Goal: Information Seeking & Learning: Check status

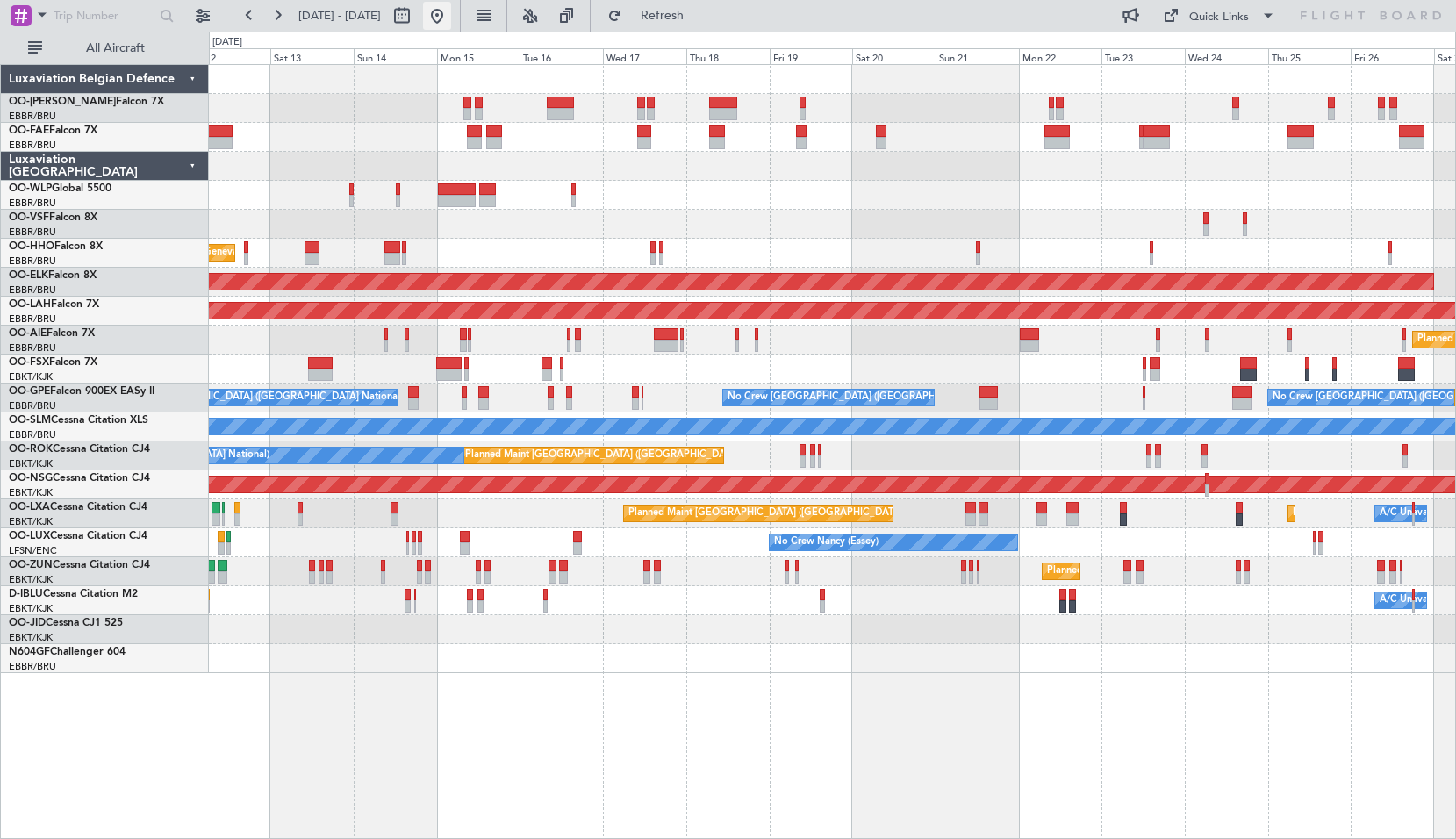
click at [451, 12] on button at bounding box center [437, 16] width 28 height 28
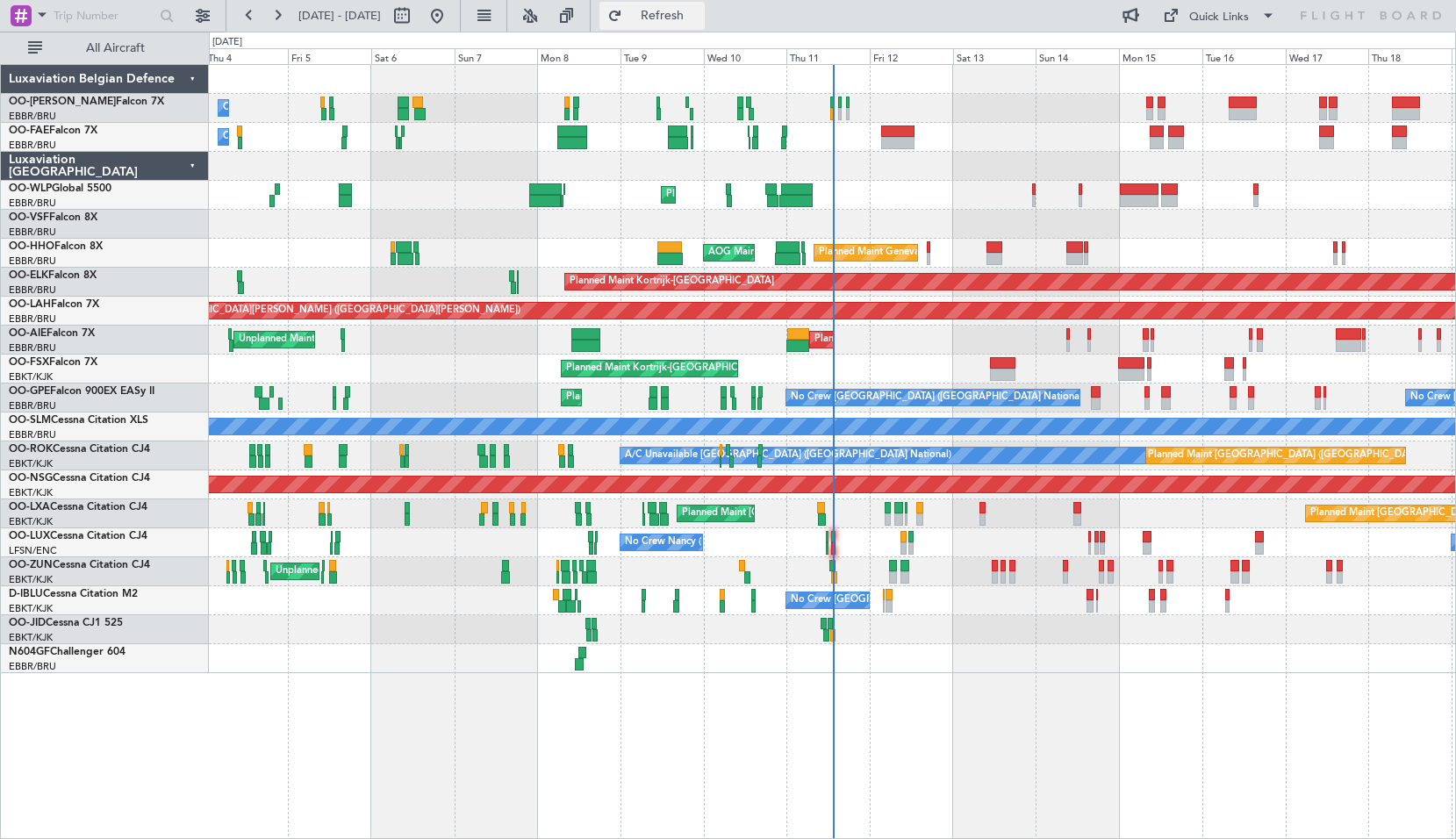
click at [699, 17] on span "Refresh" at bounding box center [663, 16] width 74 height 13
click at [976, 198] on div "Planned Maint Liege" at bounding box center [832, 195] width 1246 height 29
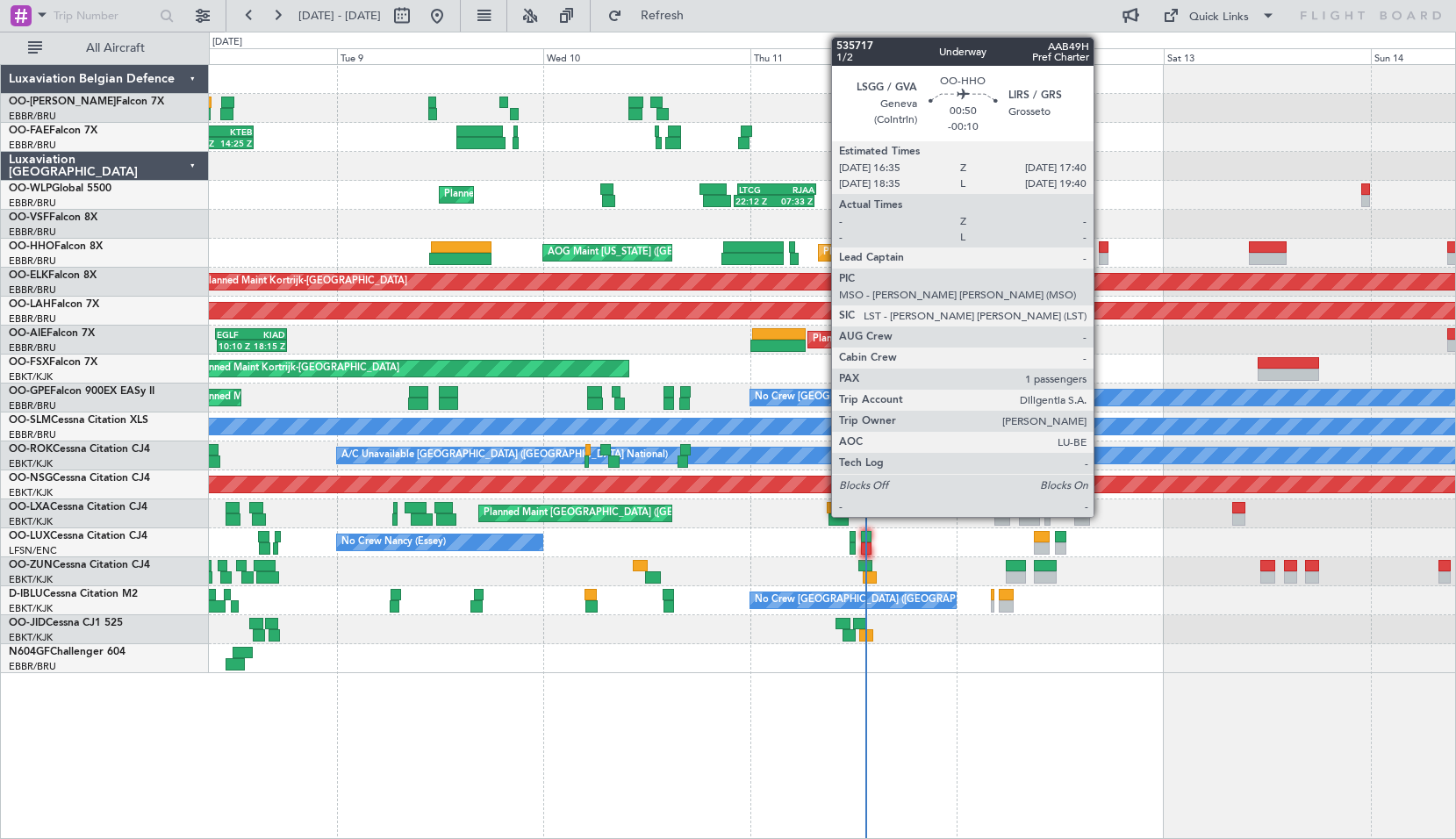
click at [1101, 252] on div at bounding box center [1104, 248] width 10 height 13
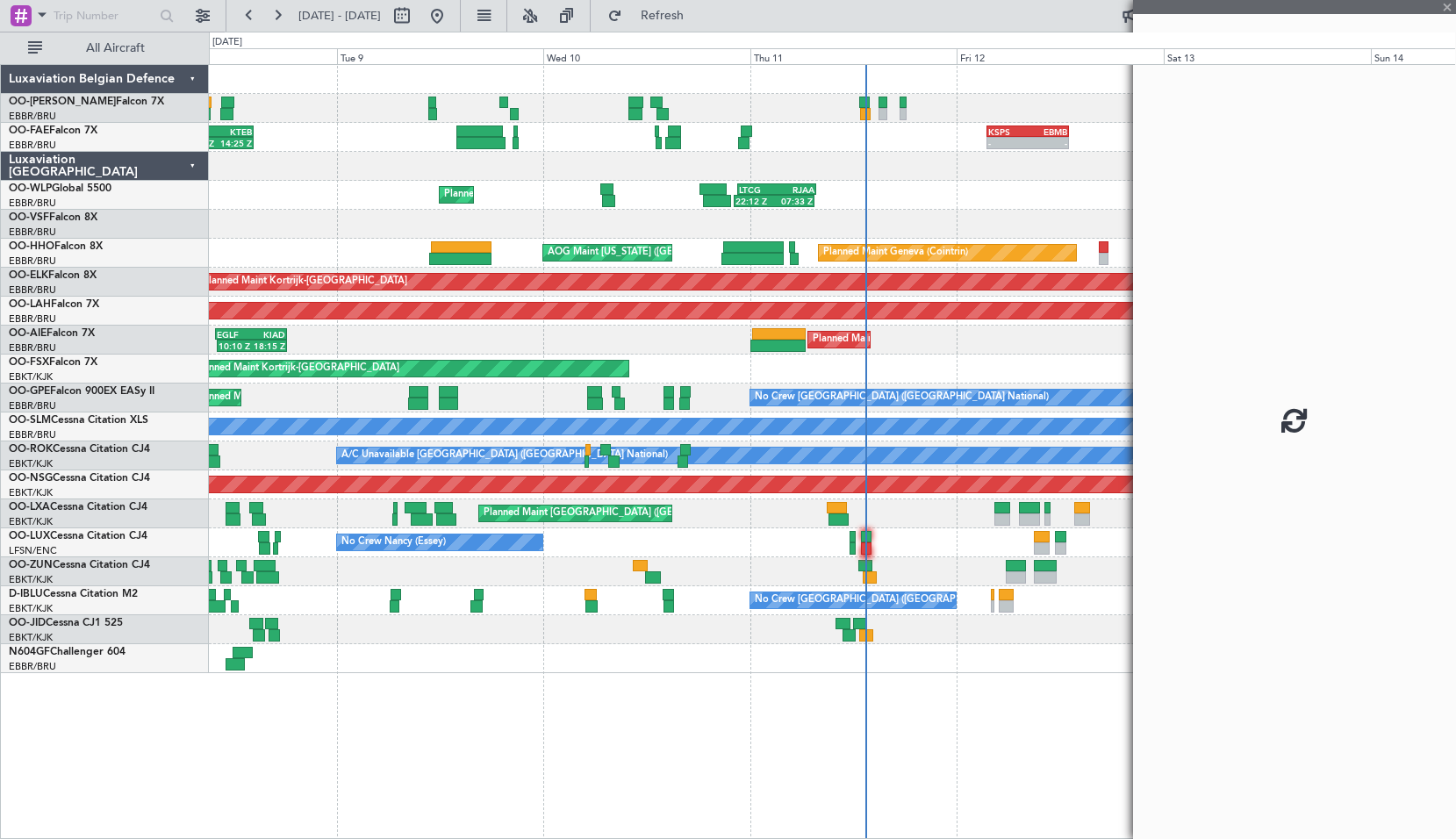
click at [1150, 212] on fb-app "[DATE] - [DATE] Refresh Quick Links All Aircraft - - KSPS 03:30 Z EBMB 13:05 Z …" at bounding box center [728, 426] width 1456 height 826
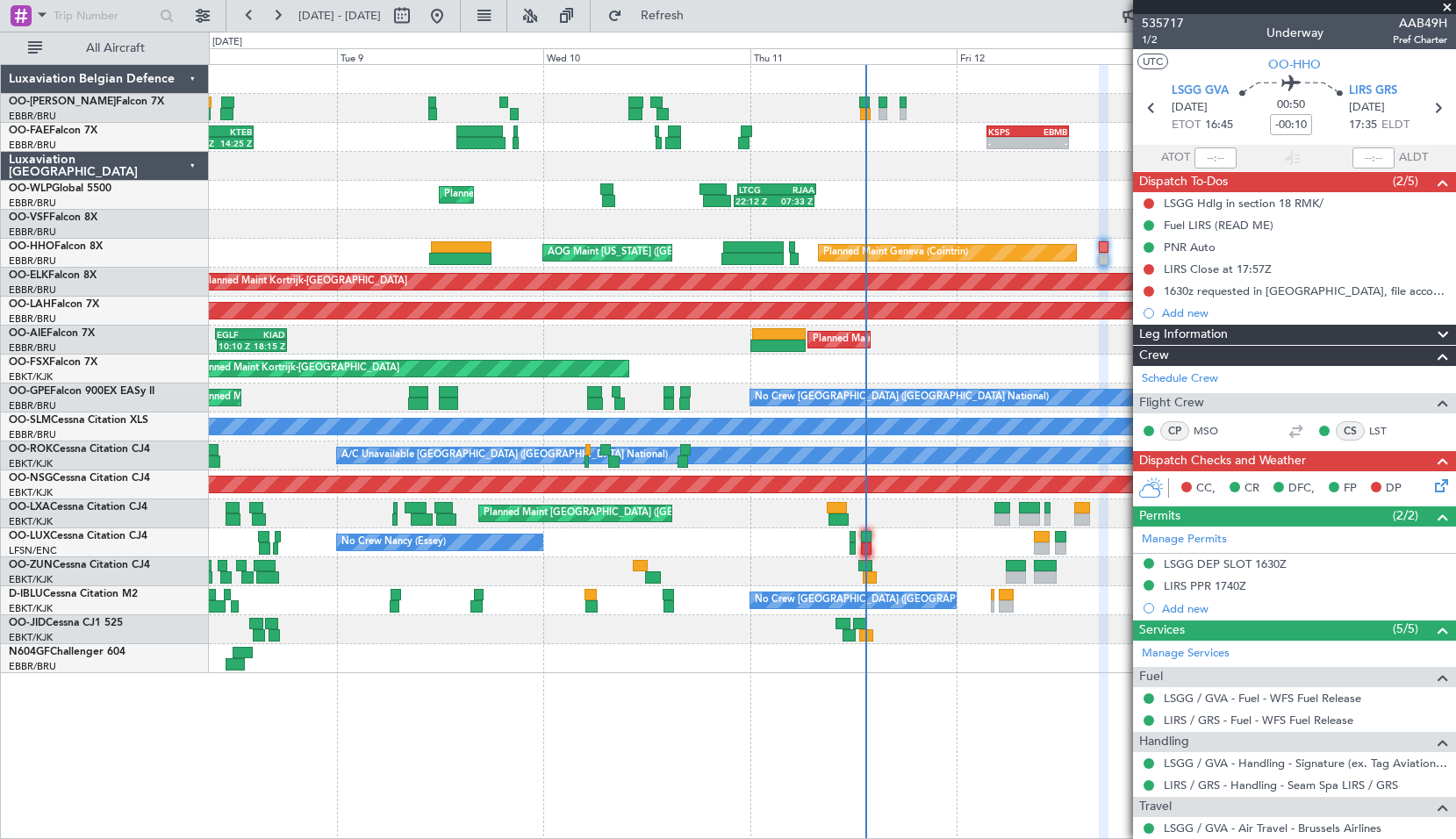
click at [1448, 5] on span at bounding box center [1447, 8] width 17 height 16
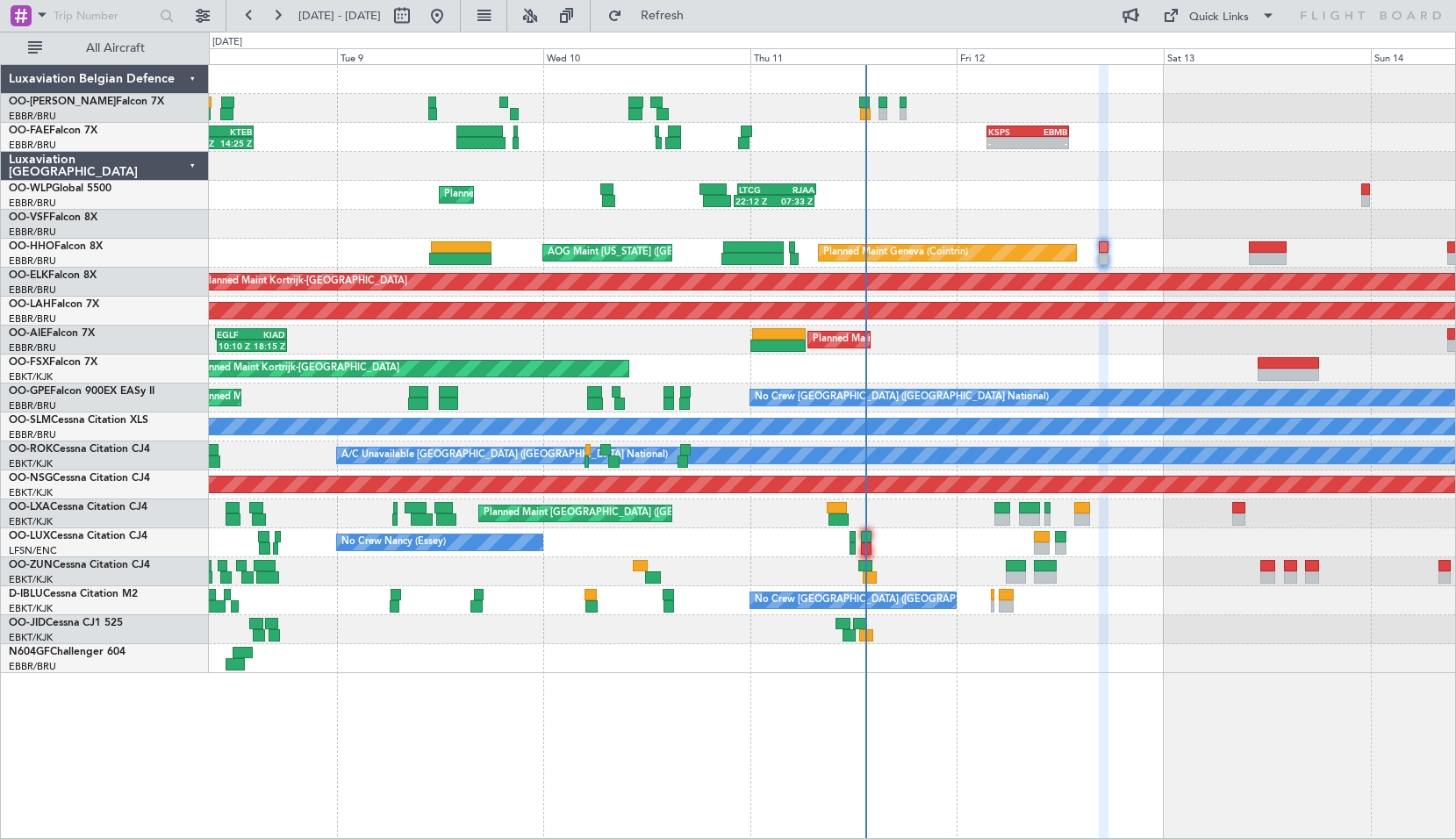
type input "0"
click at [1131, 343] on div "Planned Maint [GEOGRAPHIC_DATA] ([GEOGRAPHIC_DATA]) 10:10 Z 18:15 Z EGLF 10:00 …" at bounding box center [832, 340] width 1246 height 29
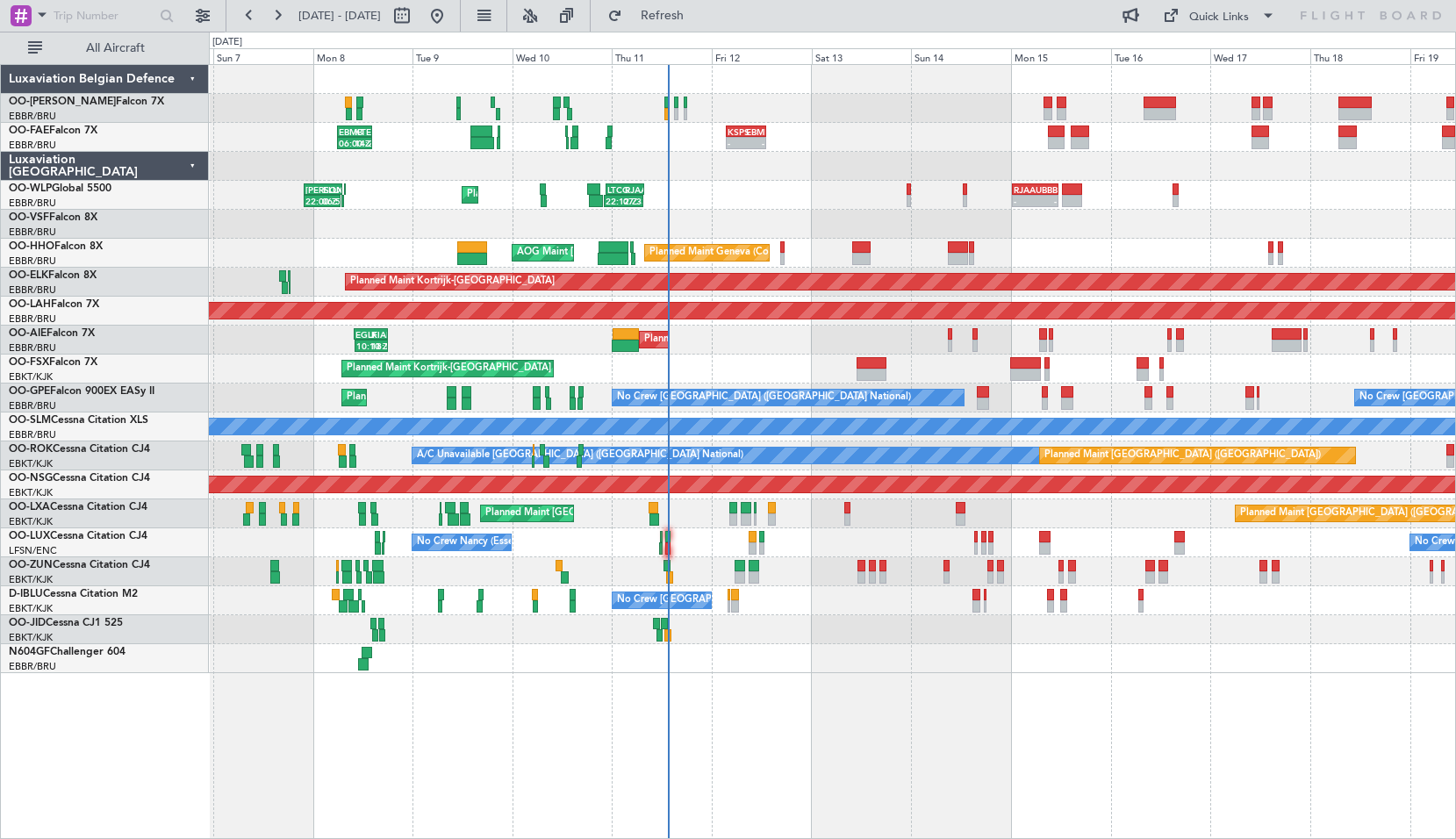
click at [892, 709] on div "Owner Melsbroek Air Base - - KSPS 03:30 Z EBMB 13:05 Z EBMB 06:00 Z KTEB 14:25 …" at bounding box center [832, 452] width 1247 height 775
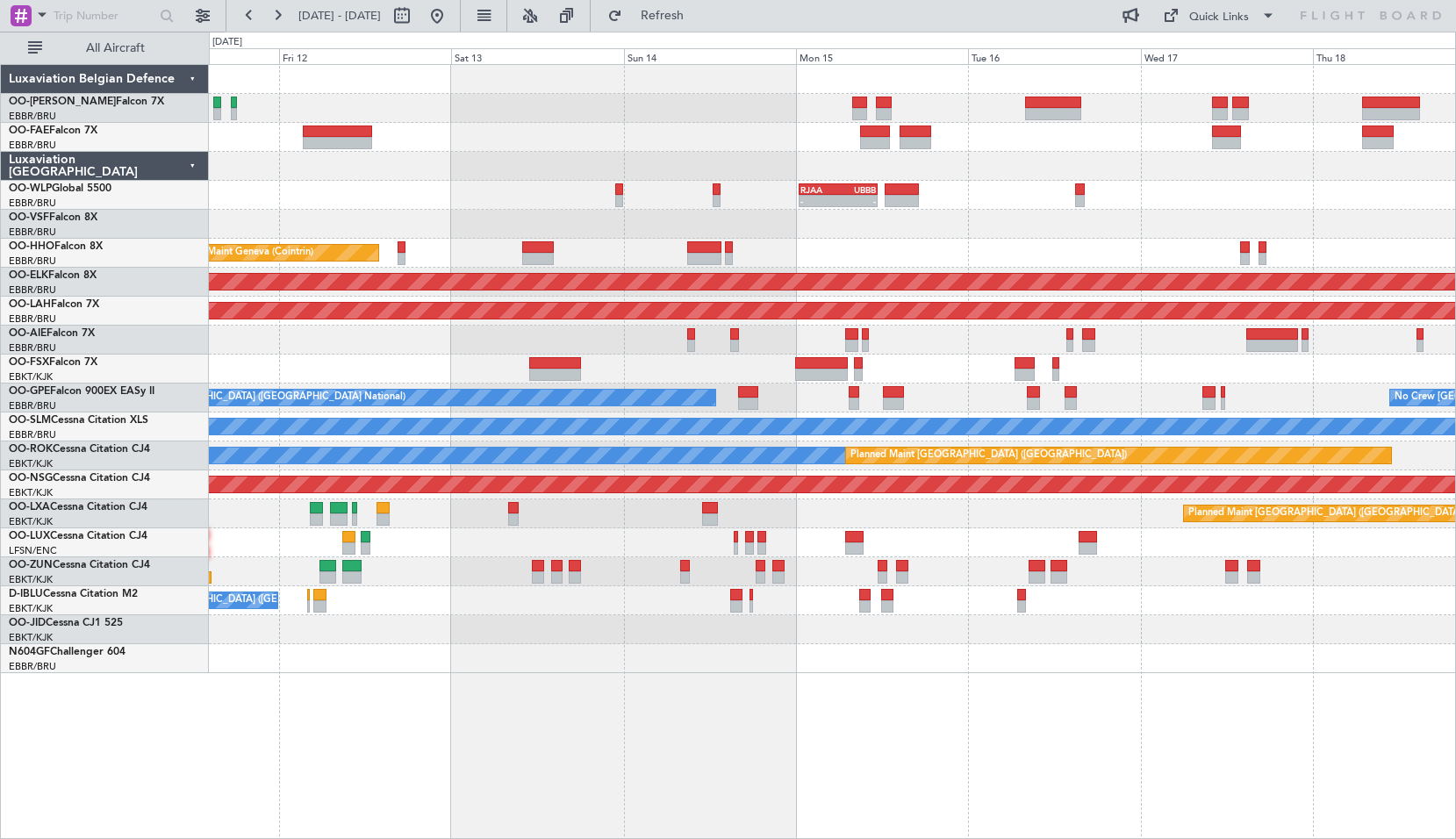
click at [928, 677] on div "- - RJAA 00:30 Z UBBB 11:25 Z Planned Maint Geneva ([GEOGRAPHIC_DATA]) AOG Main…" at bounding box center [832, 452] width 1247 height 775
click at [42, 15] on span at bounding box center [43, 15] width 21 height 22
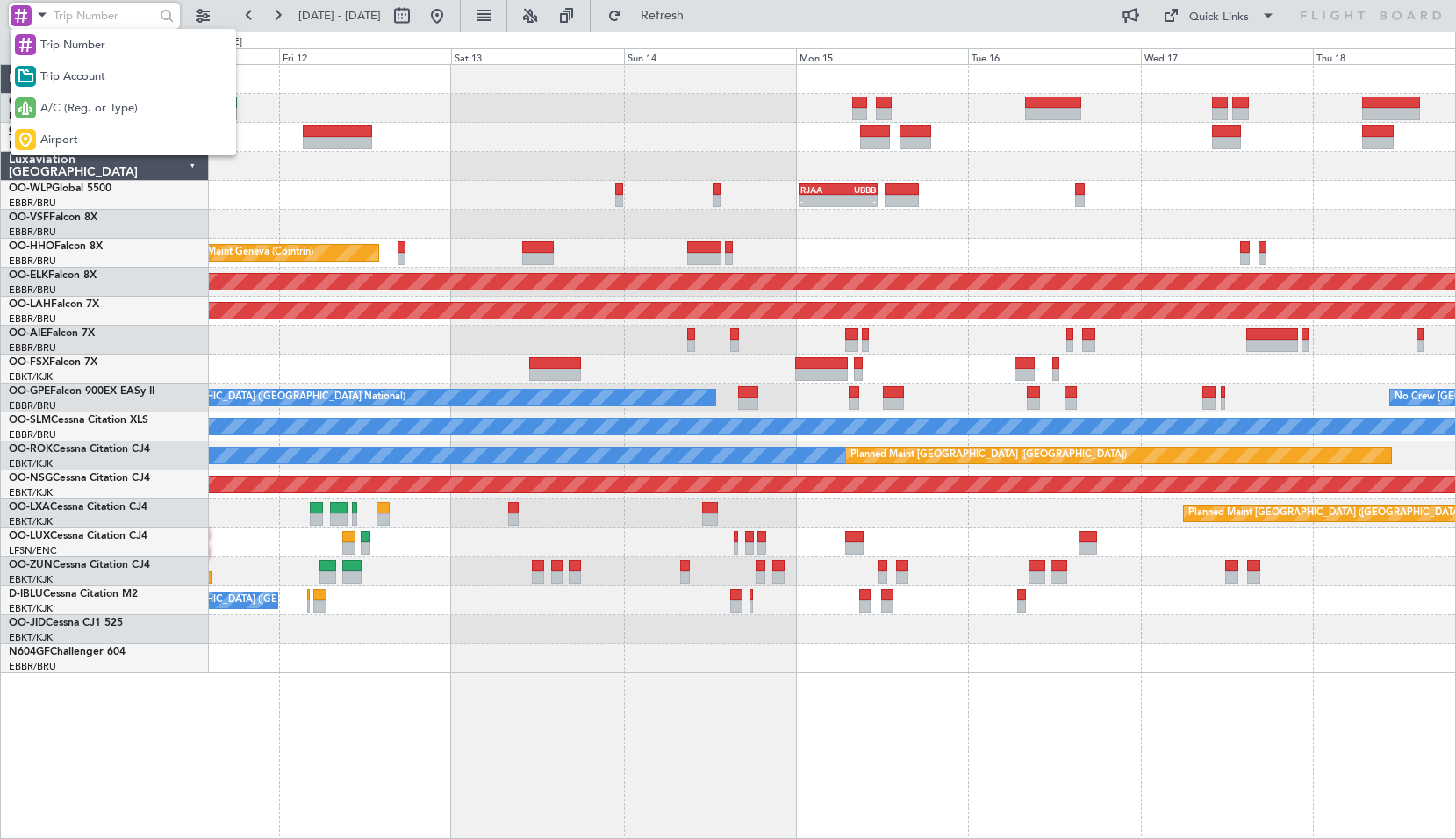
click at [57, 136] on span "Airport" at bounding box center [59, 141] width 38 height 17
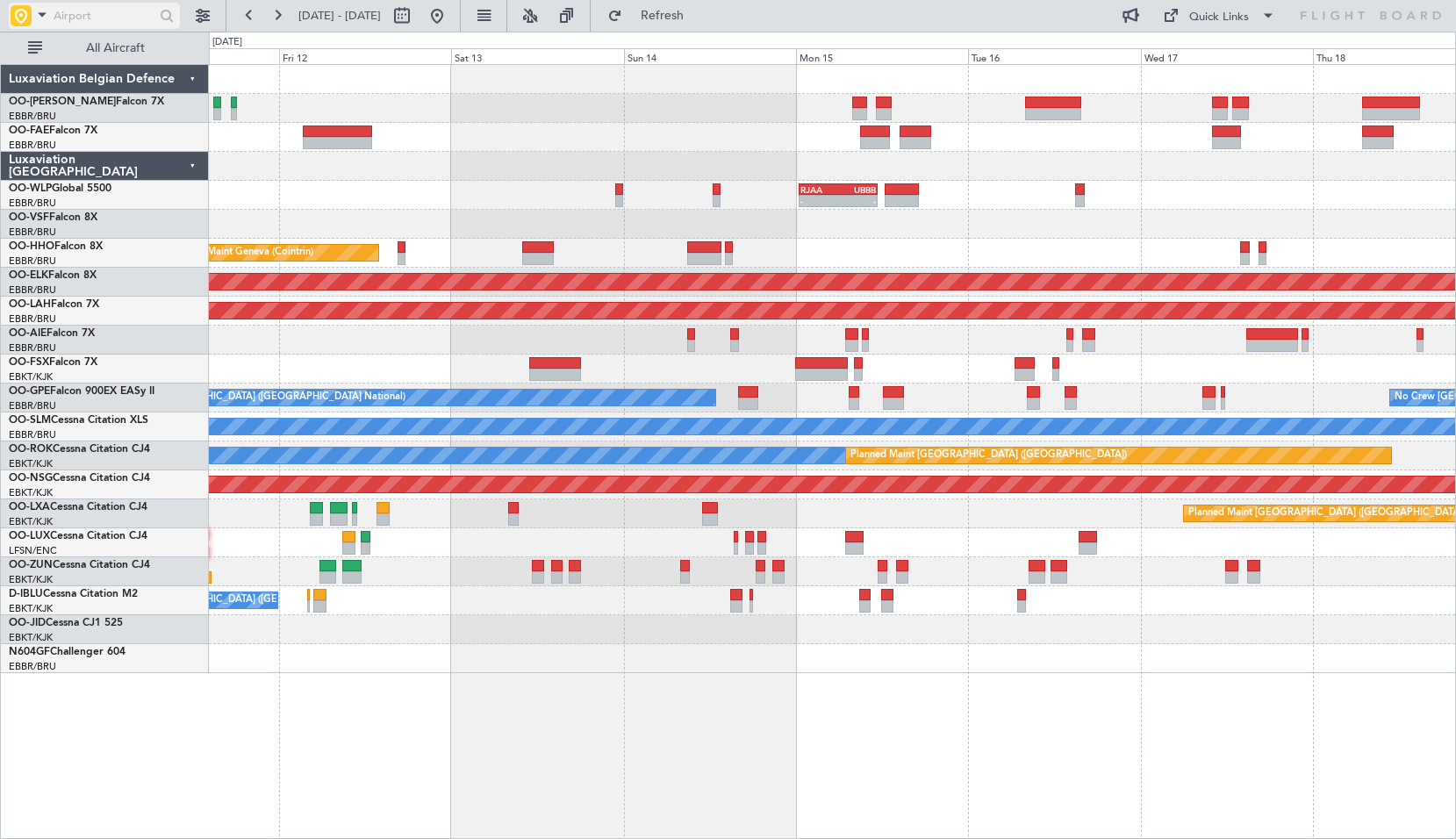
click at [96, 16] on input "text" at bounding box center [104, 16] width 101 height 26
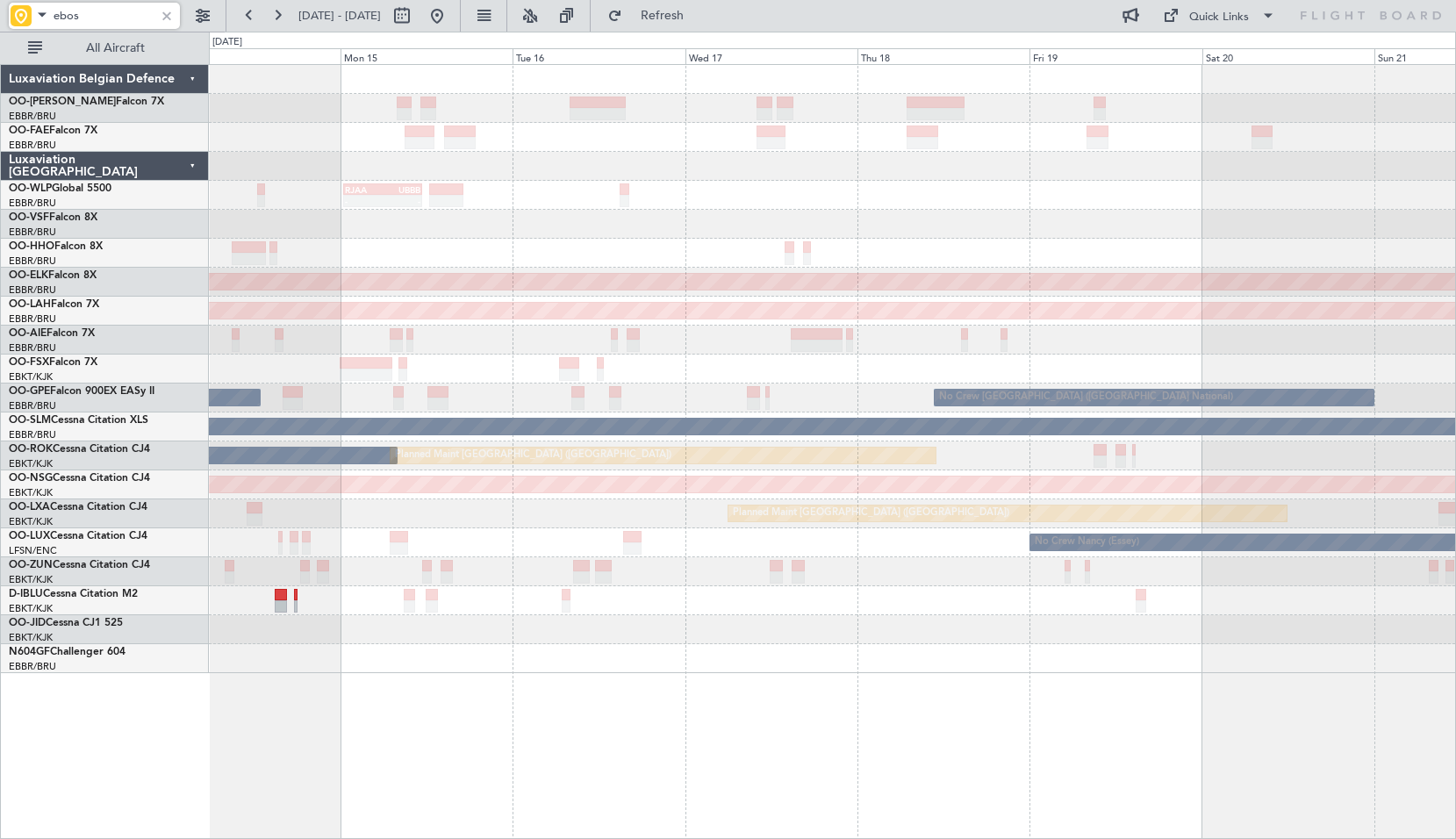
click at [688, 673] on div "- - RJAA 00:30 Z UBBB 11:25 Z Planned Maint Geneva ([GEOGRAPHIC_DATA]) Planned …" at bounding box center [832, 452] width 1247 height 775
click at [850, 676] on div "- - RJAA 00:30 Z UBBB 11:25 Z Planned Maint Geneva ([GEOGRAPHIC_DATA]) Planned …" at bounding box center [832, 452] width 1247 height 775
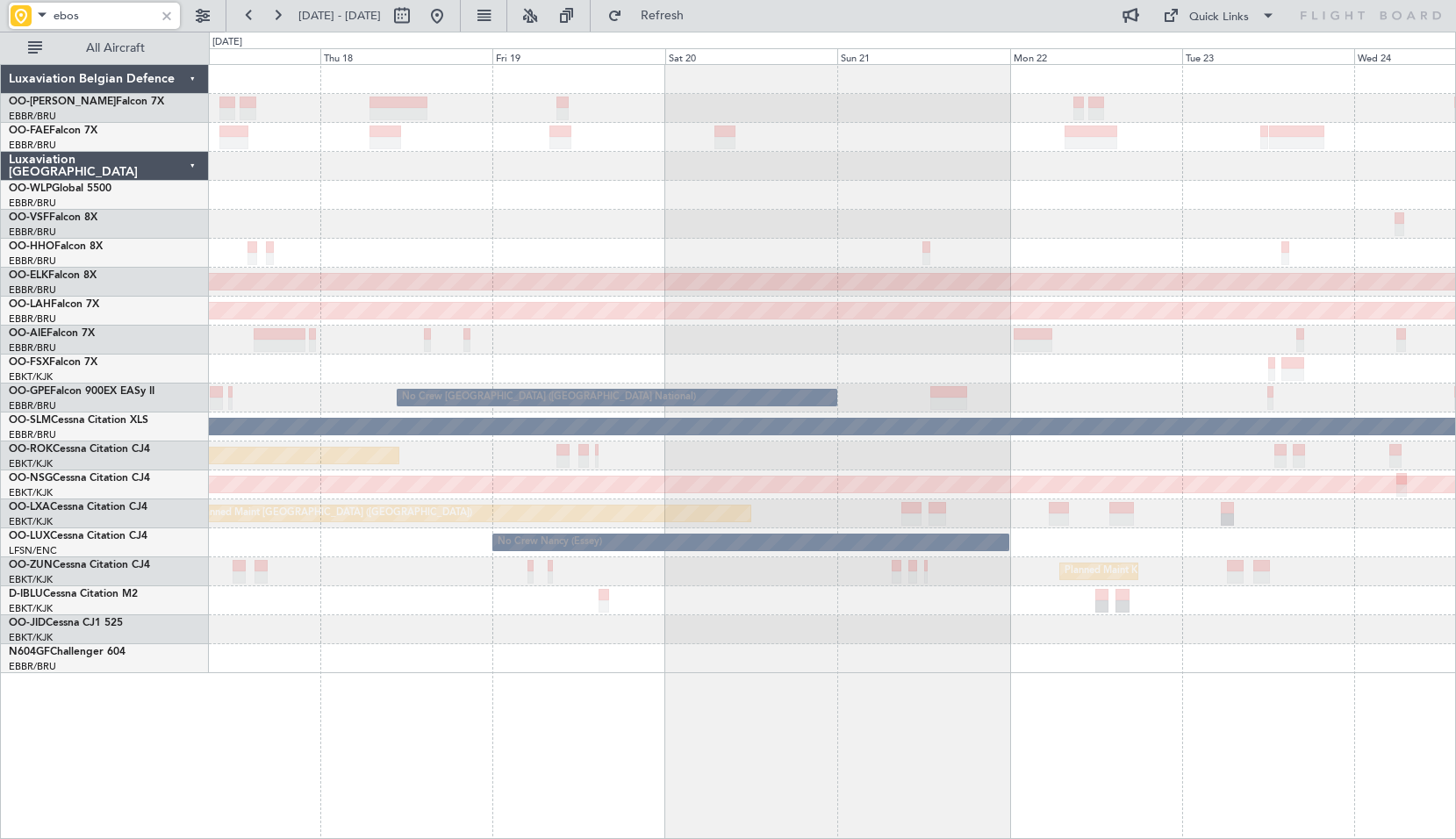
click at [795, 688] on div "Planned Maint Kortrijk-[GEOGRAPHIC_DATA] Planned [GEOGRAPHIC_DATA][PERSON_NAME]…" at bounding box center [832, 452] width 1247 height 775
click at [1111, 694] on div "Planned Maint Kortrijk-[GEOGRAPHIC_DATA] Planned [GEOGRAPHIC_DATA][PERSON_NAME]…" at bounding box center [832, 452] width 1247 height 775
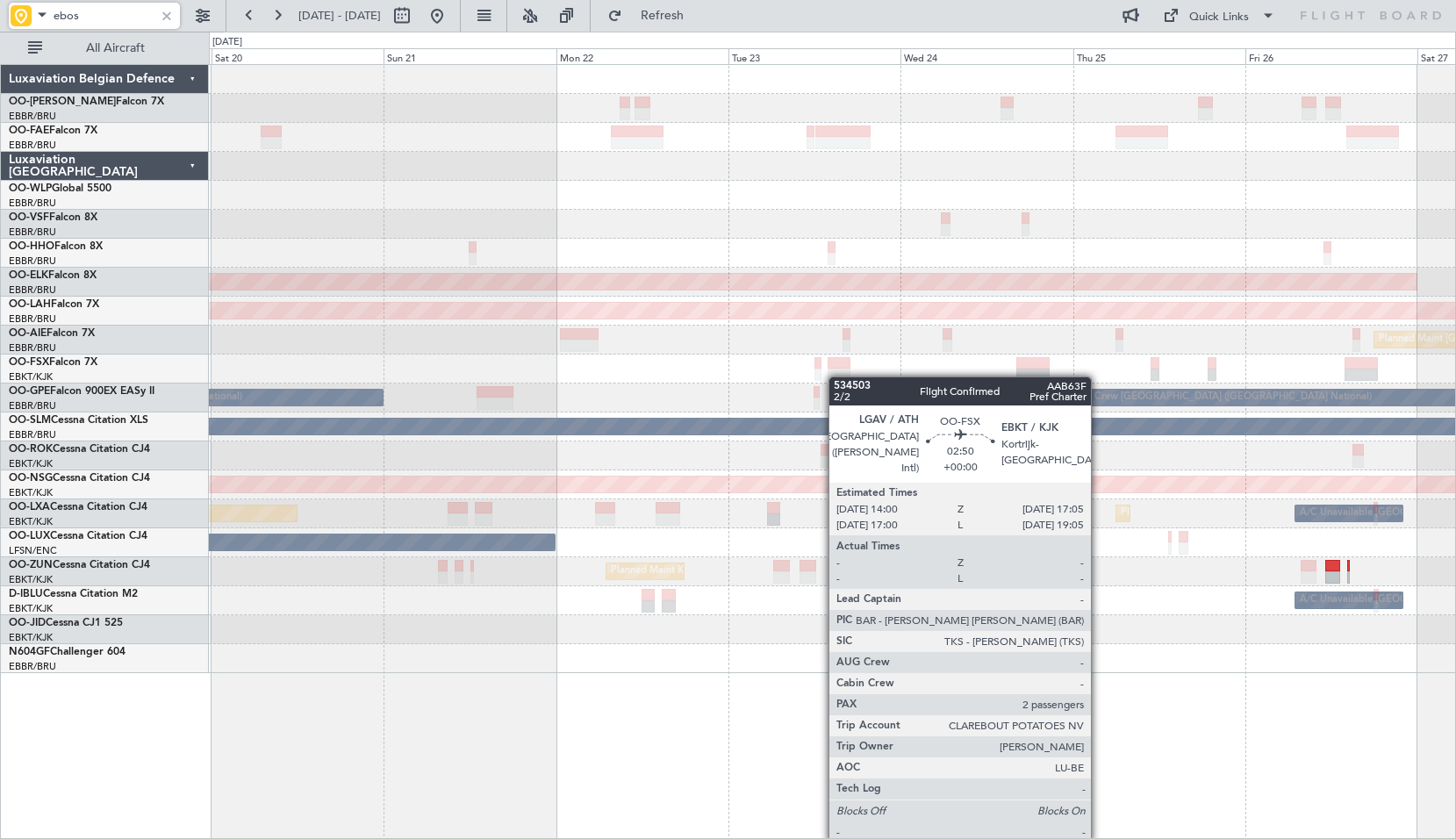
click at [837, 377] on div "Planned Maint Kortrijk-[GEOGRAPHIC_DATA] Planned [GEOGRAPHIC_DATA][PERSON_NAME]…" at bounding box center [832, 369] width 1246 height 608
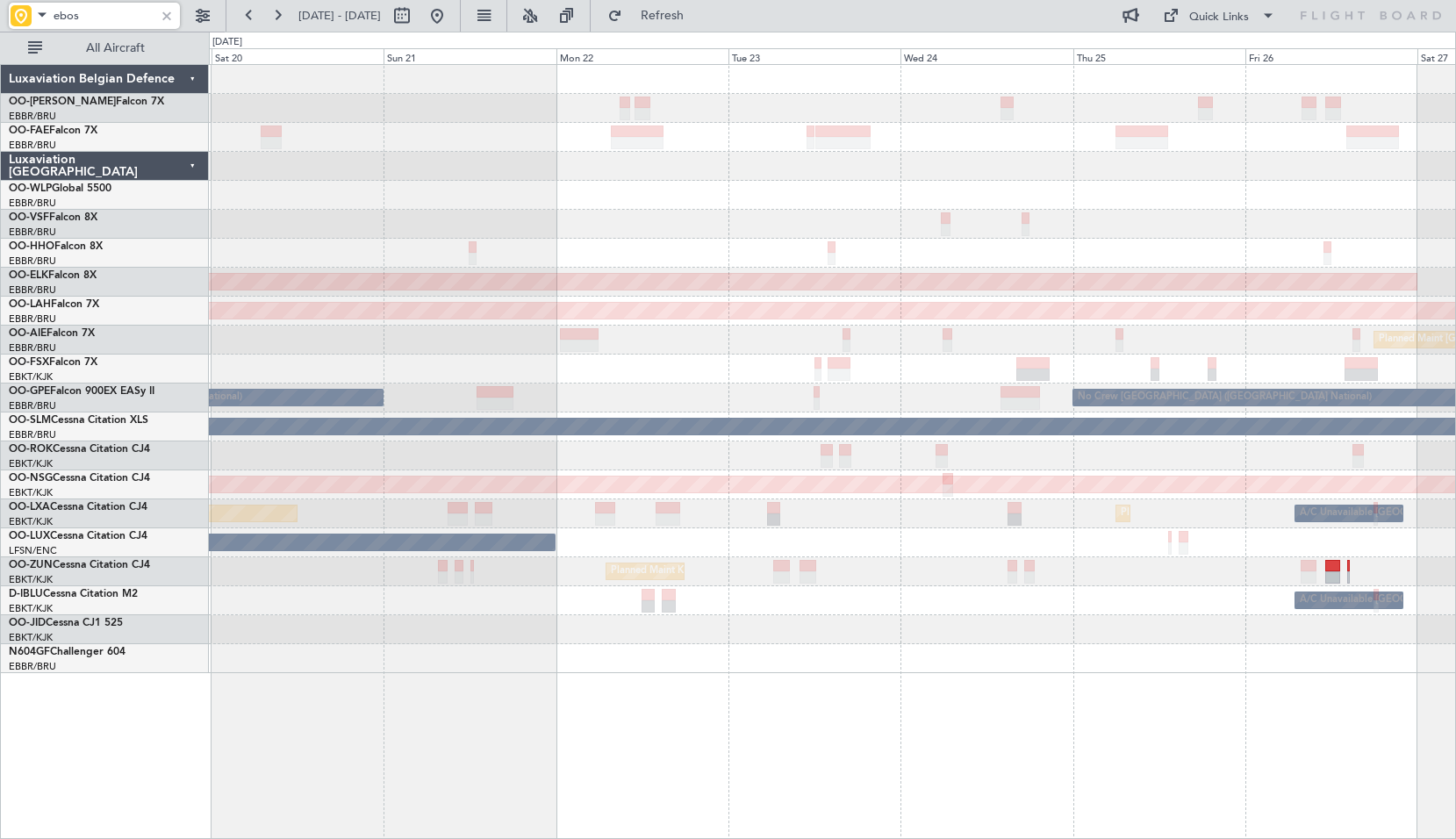
click at [97, 15] on input "ebos" at bounding box center [104, 16] width 101 height 26
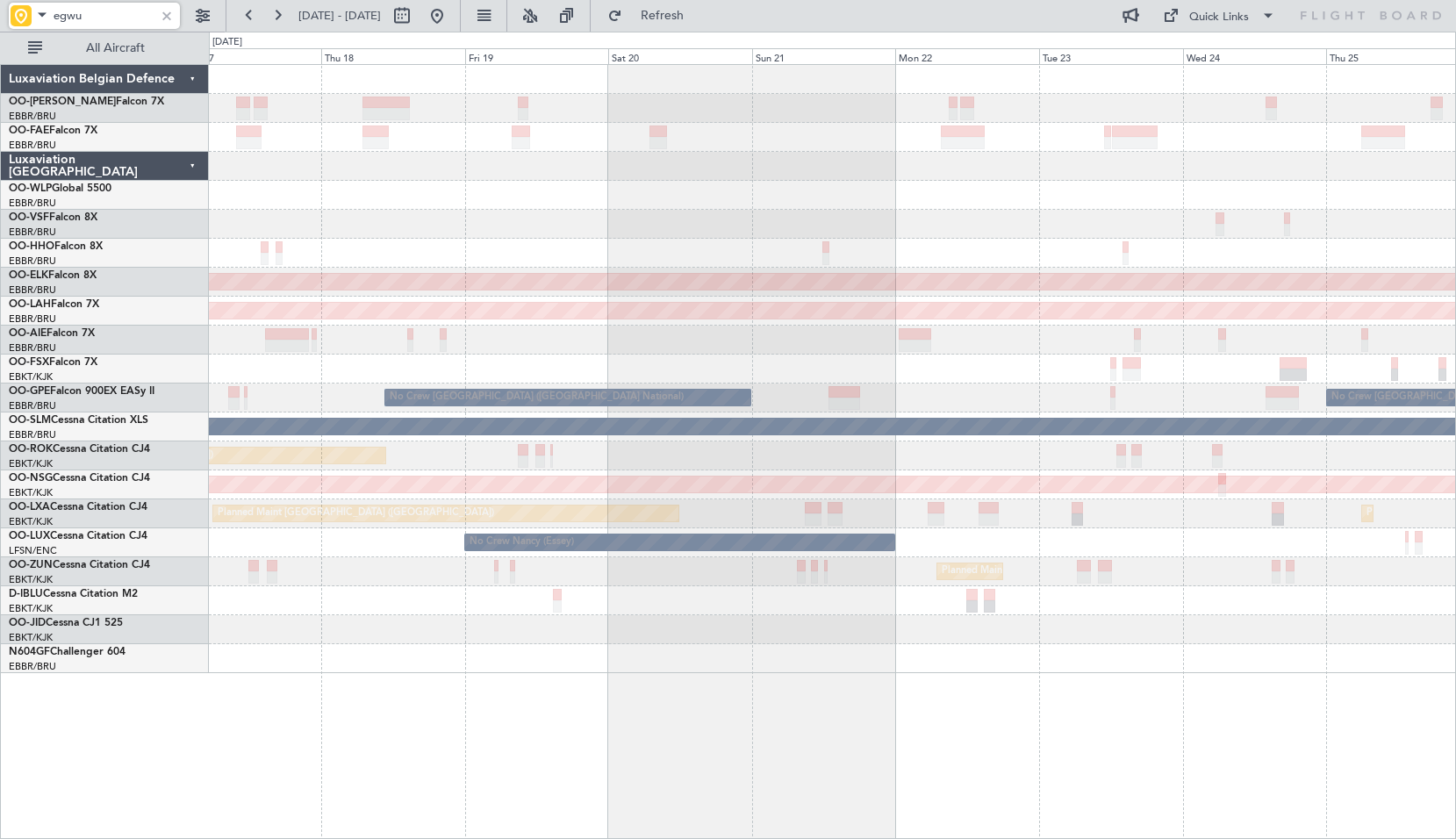
click at [884, 465] on div "RJAA 00:30 Z UBBB 11:25 Z - - Planned Maint [GEOGRAPHIC_DATA]-[GEOGRAPHIC_DATA]…" at bounding box center [832, 369] width 1246 height 608
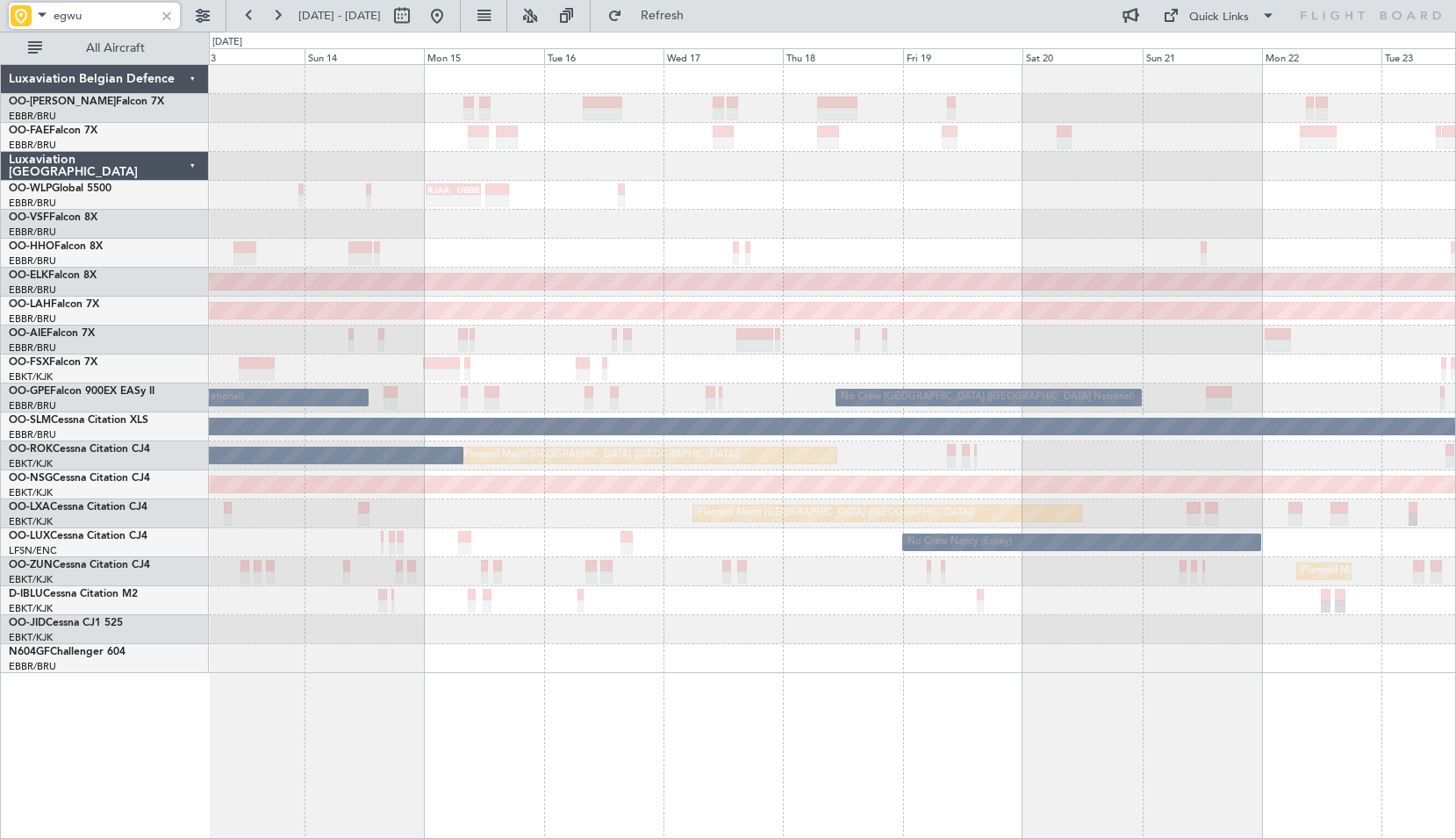
click at [1042, 591] on div "- - RJAA 00:30 Z UBBB 11:25 Z Planned Maint Geneva ([GEOGRAPHIC_DATA]) AOG Main…" at bounding box center [832, 369] width 1246 height 608
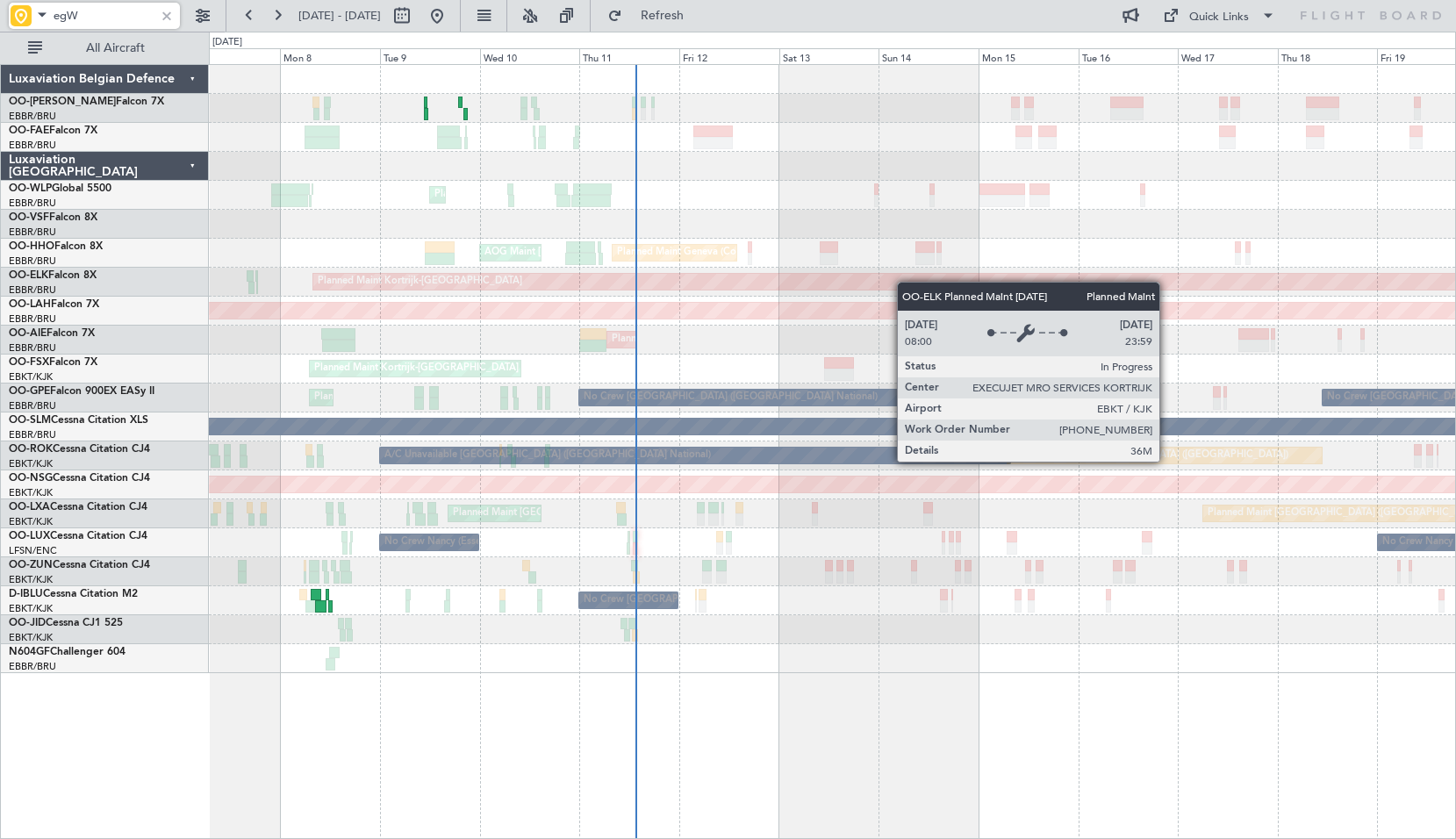
click at [906, 283] on div "Owner Melsbroek Air Base Owner [GEOGRAPHIC_DATA] Planned Maint Liege Planned Ma…" at bounding box center [832, 369] width 1246 height 608
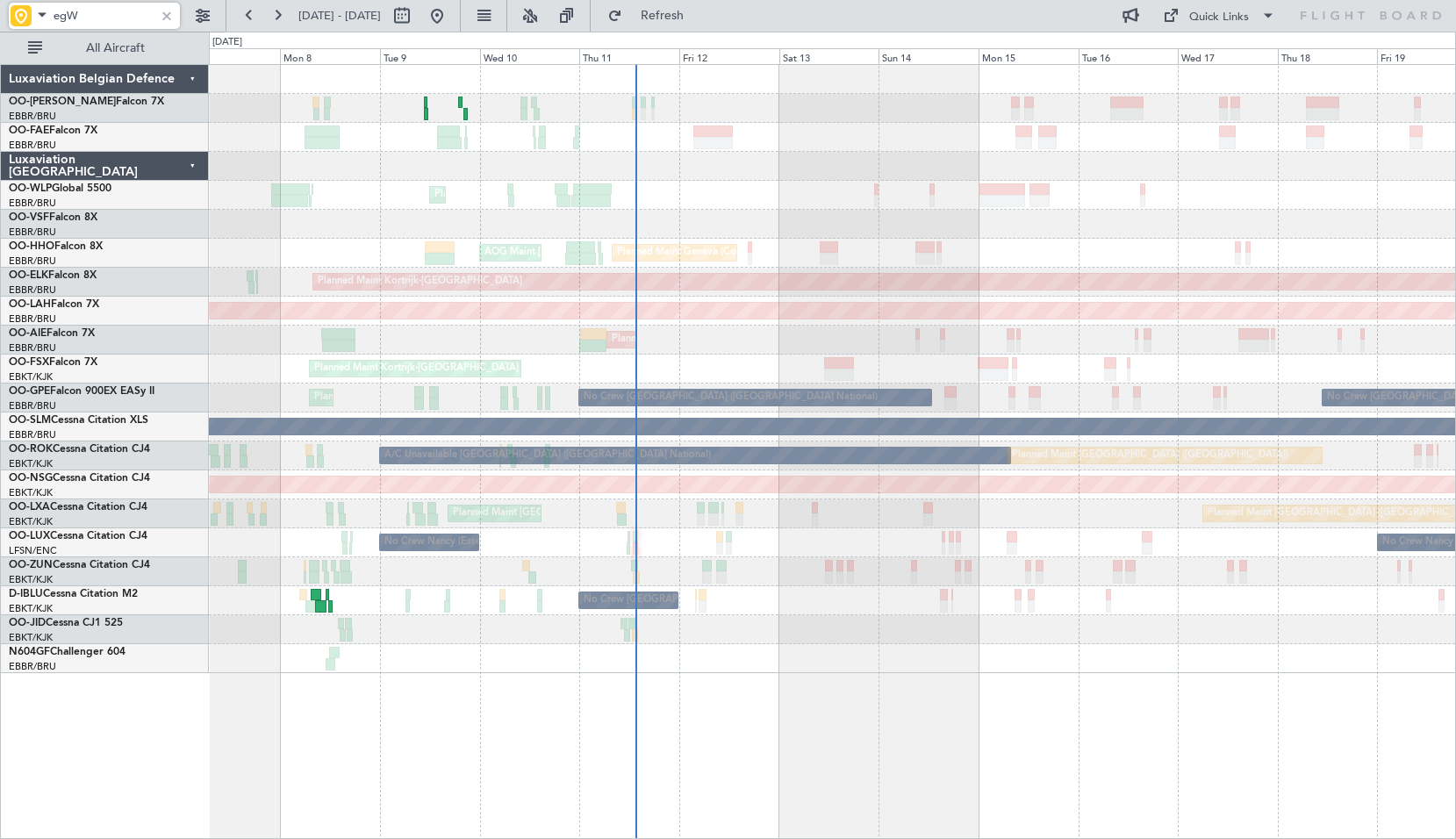
click at [101, 14] on input "egW" at bounding box center [104, 16] width 101 height 26
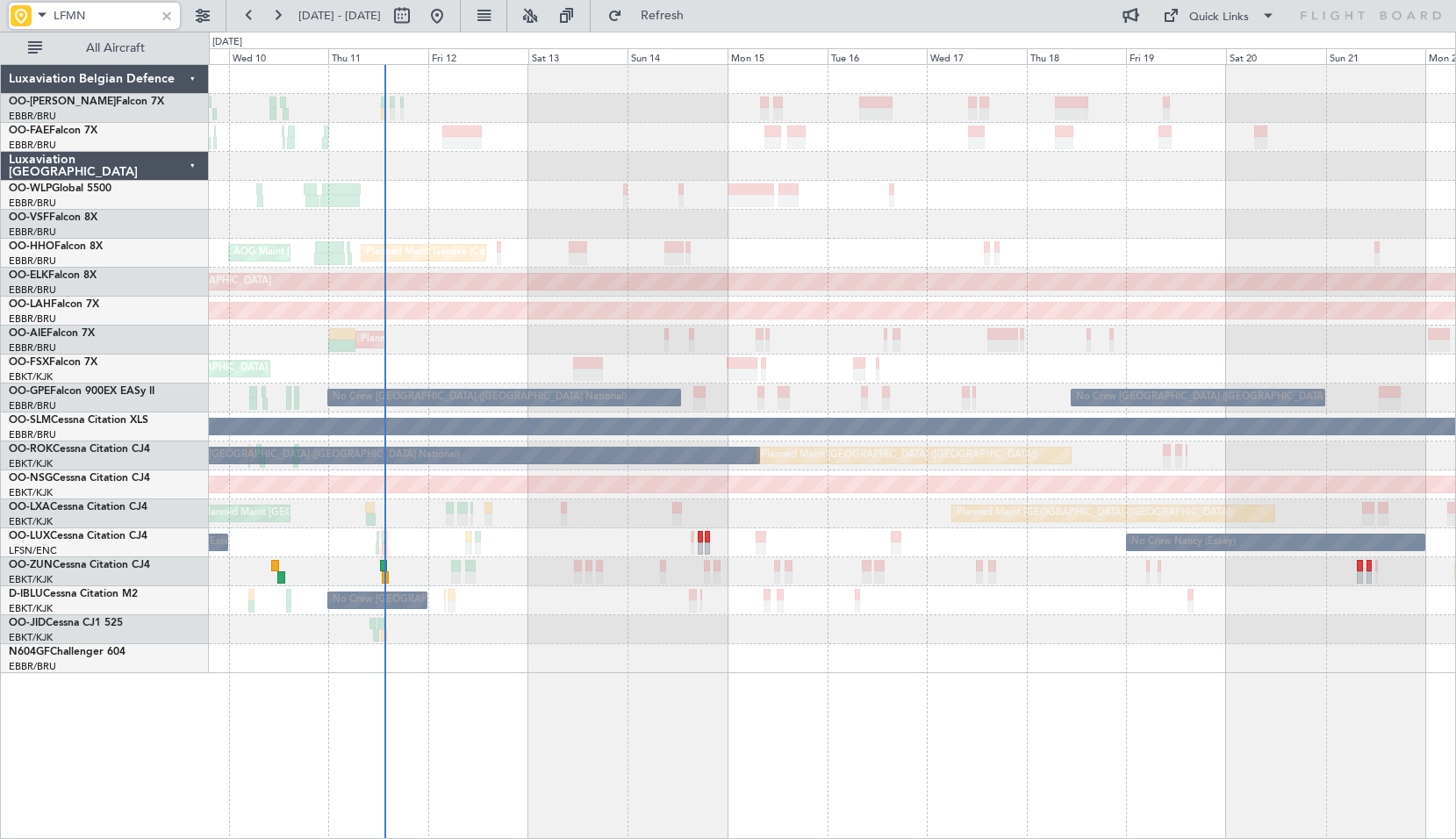
click at [939, 627] on div at bounding box center [832, 630] width 1246 height 29
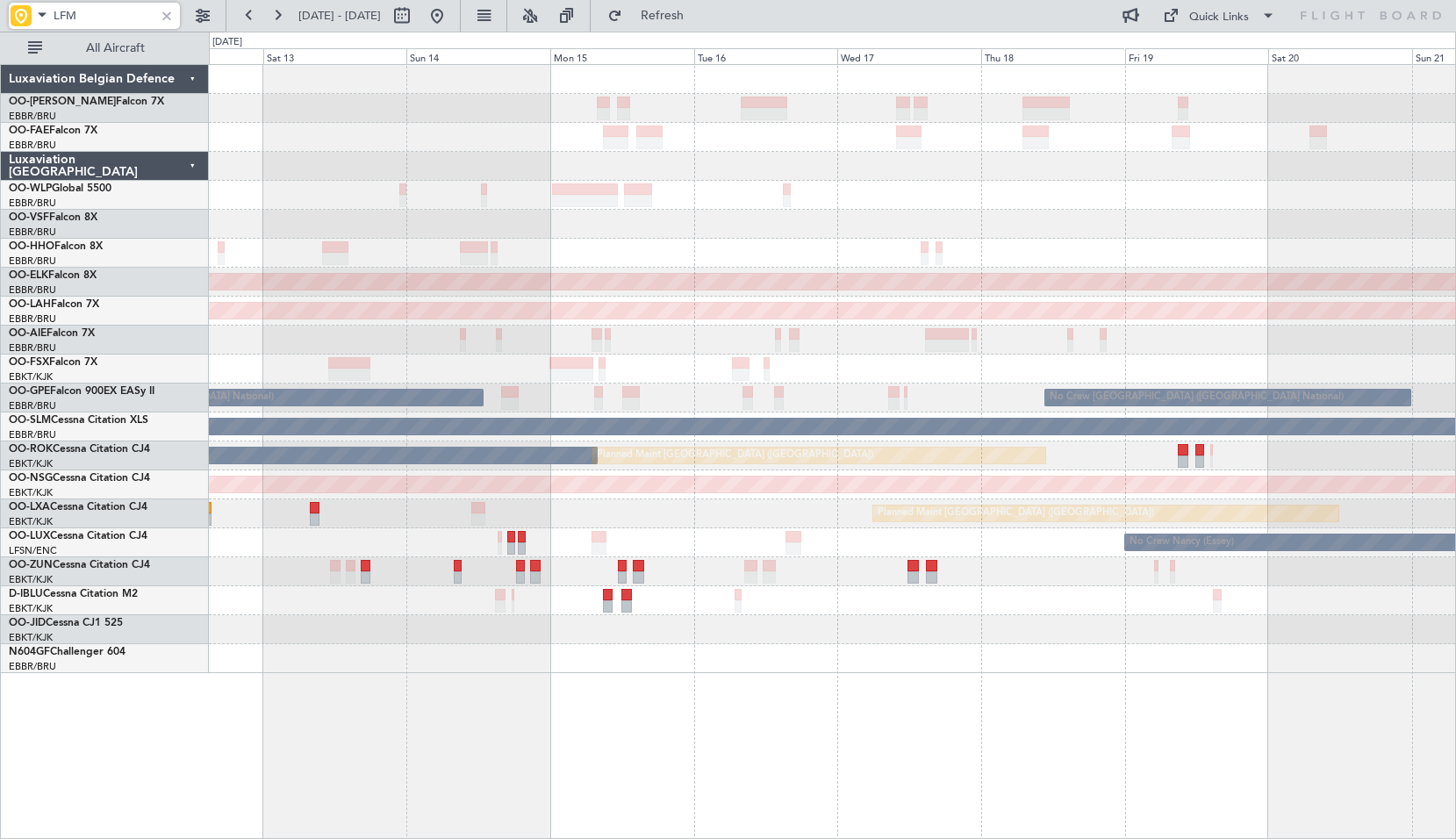
type input "LFM"
